Goal: Download file/media

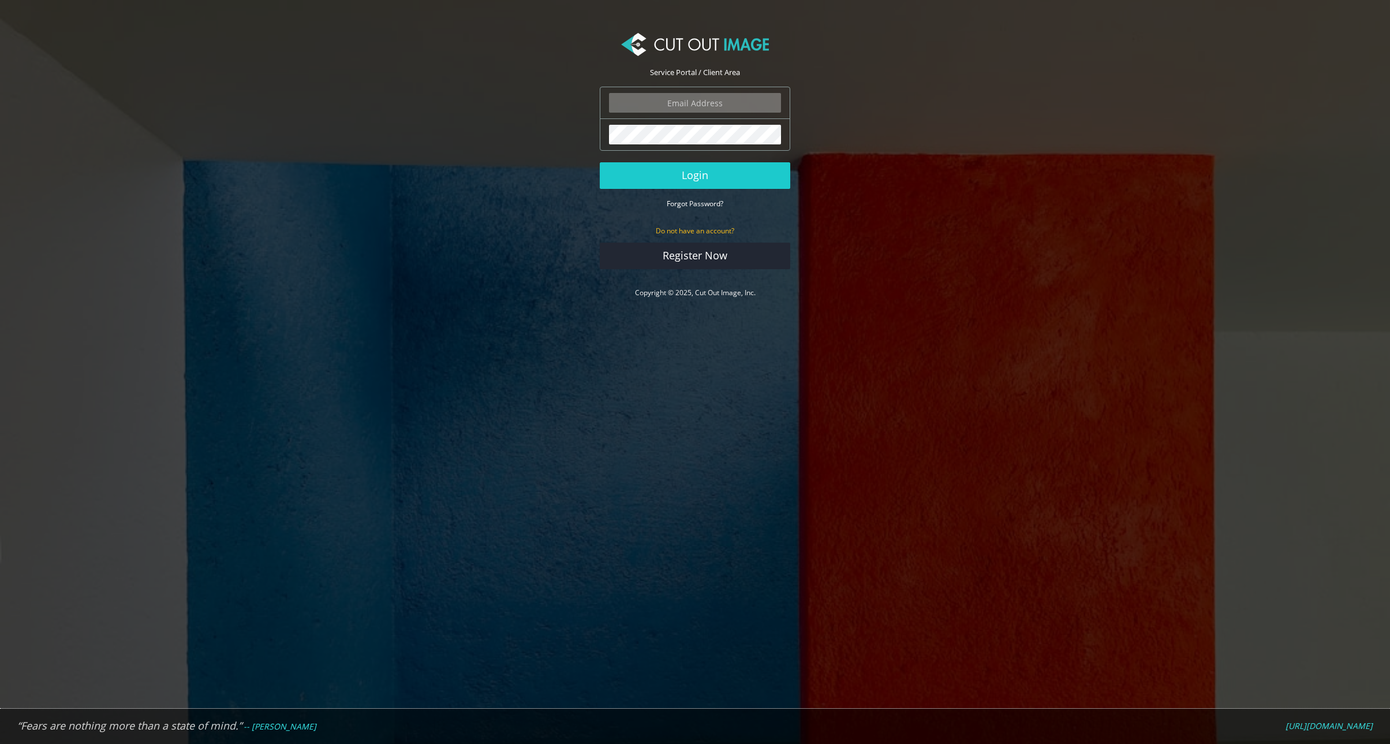
click at [711, 102] on input "email" at bounding box center [695, 103] width 172 height 20
click at [664, 104] on input "email" at bounding box center [695, 103] width 172 height 20
type input "javier@ezinflatables.com"
click at [600, 162] on button "Login" at bounding box center [695, 175] width 191 height 27
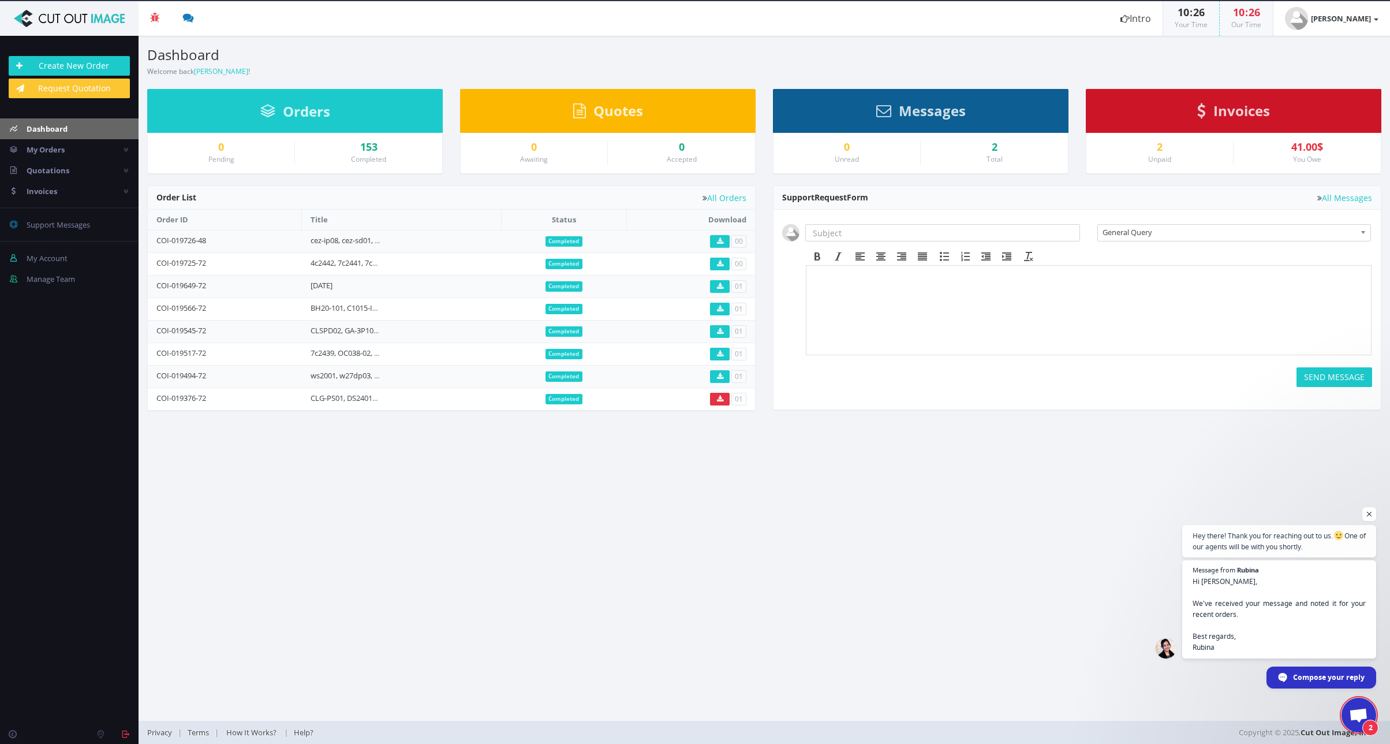
scroll to position [115, 0]
click at [0, 743] on nordpass-portal at bounding box center [0, 744] width 0 height 0
